Goal: Transaction & Acquisition: Purchase product/service

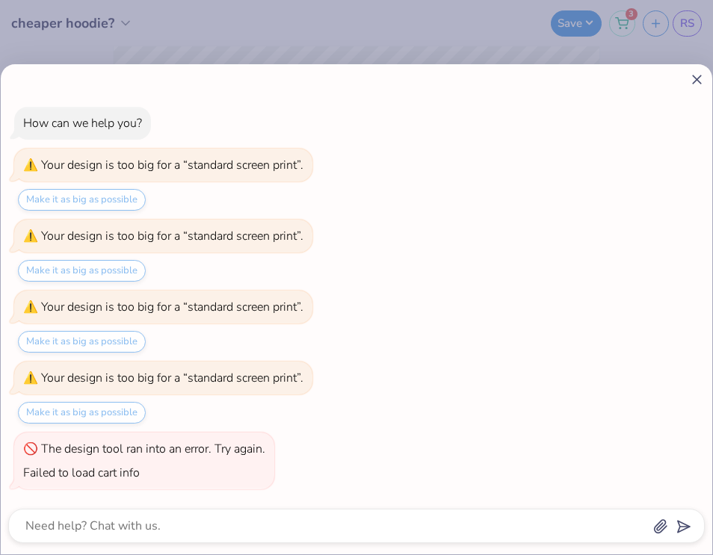
click at [695, 81] on icon at bounding box center [697, 80] width 16 height 16
type textarea "x"
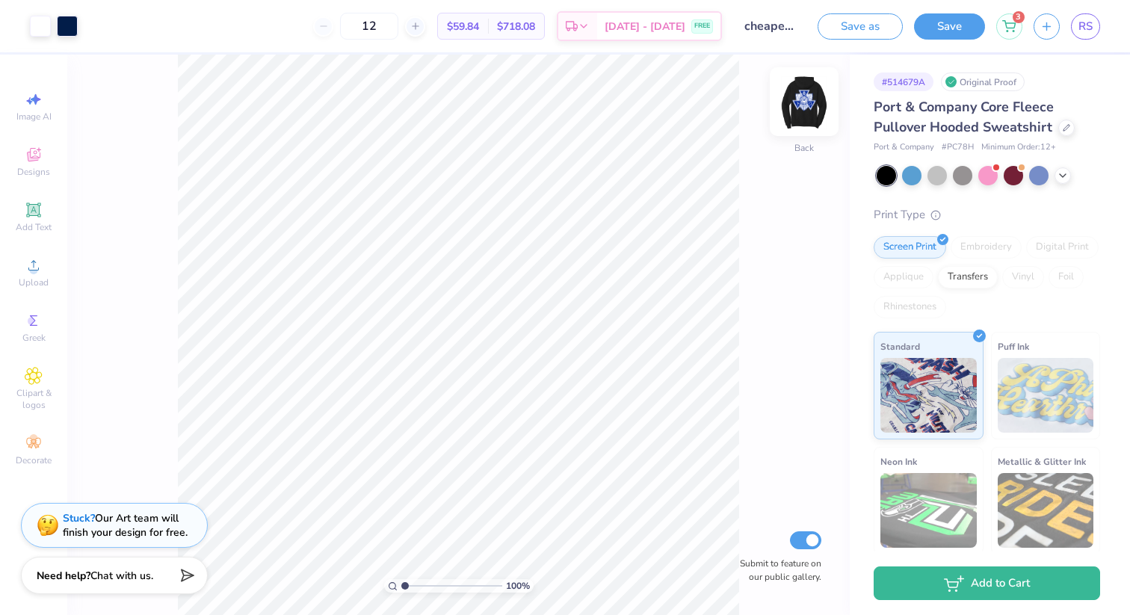
click at [712, 88] on img at bounding box center [804, 102] width 60 height 60
click at [712, 106] on img at bounding box center [804, 102] width 60 height 60
click at [712, 96] on img at bounding box center [804, 102] width 60 height 60
click at [712, 112] on img at bounding box center [804, 102] width 60 height 60
click at [421, 25] on icon at bounding box center [415, 26] width 10 height 10
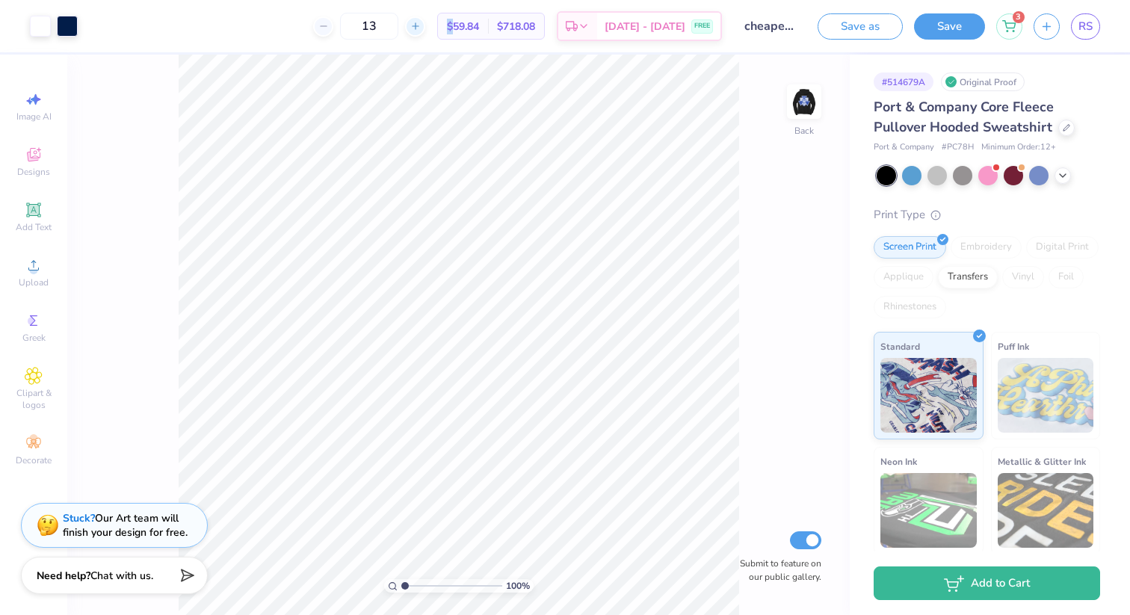
click at [421, 25] on icon at bounding box center [415, 26] width 10 height 10
click at [712, 108] on img at bounding box center [804, 102] width 60 height 60
click at [329, 22] on icon at bounding box center [323, 26] width 10 height 10
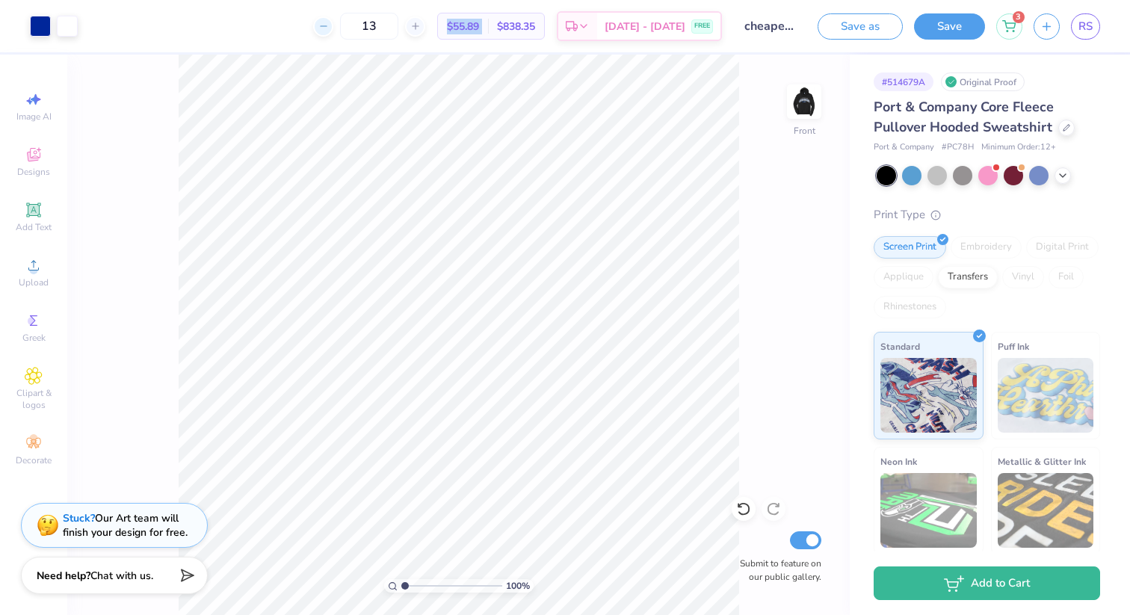
click at [329, 22] on icon at bounding box center [323, 26] width 10 height 10
type input "12"
click at [340, 22] on div "12" at bounding box center [369, 26] width 112 height 27
click at [496, 42] on div "12 $59.84 Per Item $718.08 Total Est. Delivery Sep 15 - 18 FREE" at bounding box center [405, 26] width 633 height 52
click at [712, 95] on img at bounding box center [804, 102] width 60 height 60
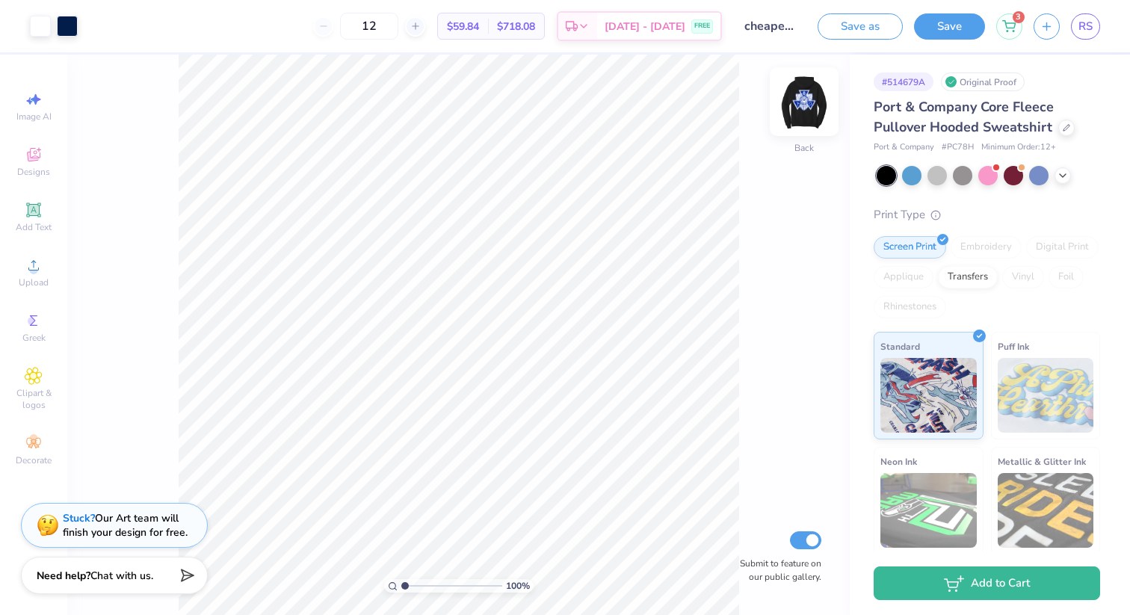
click at [712, 114] on img at bounding box center [804, 102] width 60 height 60
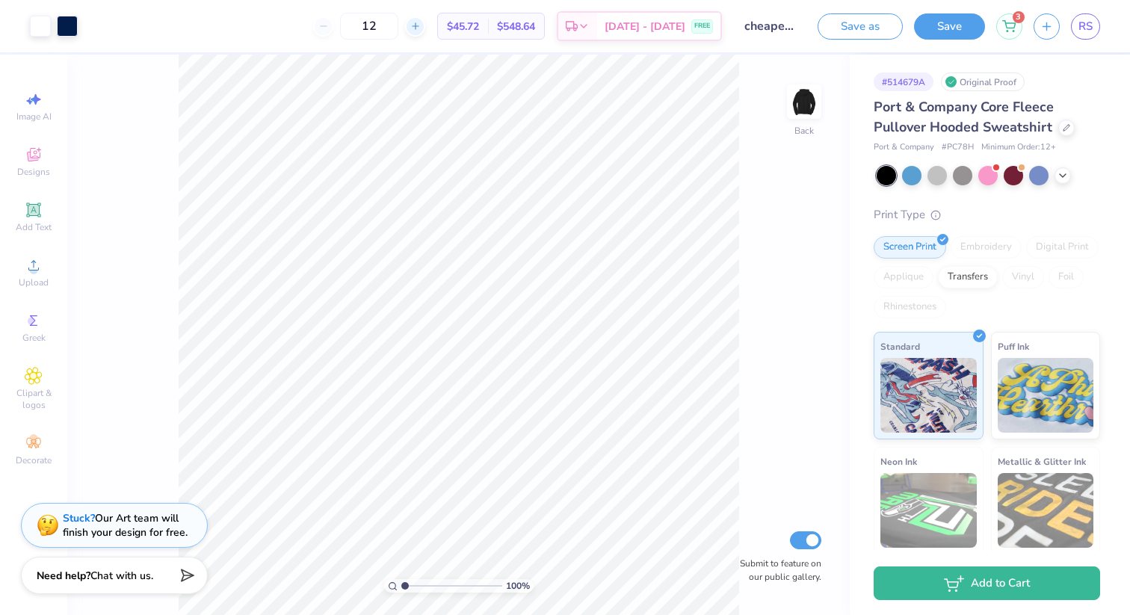
click at [418, 26] on line at bounding box center [415, 26] width 6 height 0
click at [425, 25] on div "14" at bounding box center [369, 26] width 112 height 27
click at [418, 26] on line at bounding box center [415, 26] width 6 height 0
type input "15"
